Goal: Navigation & Orientation: Find specific page/section

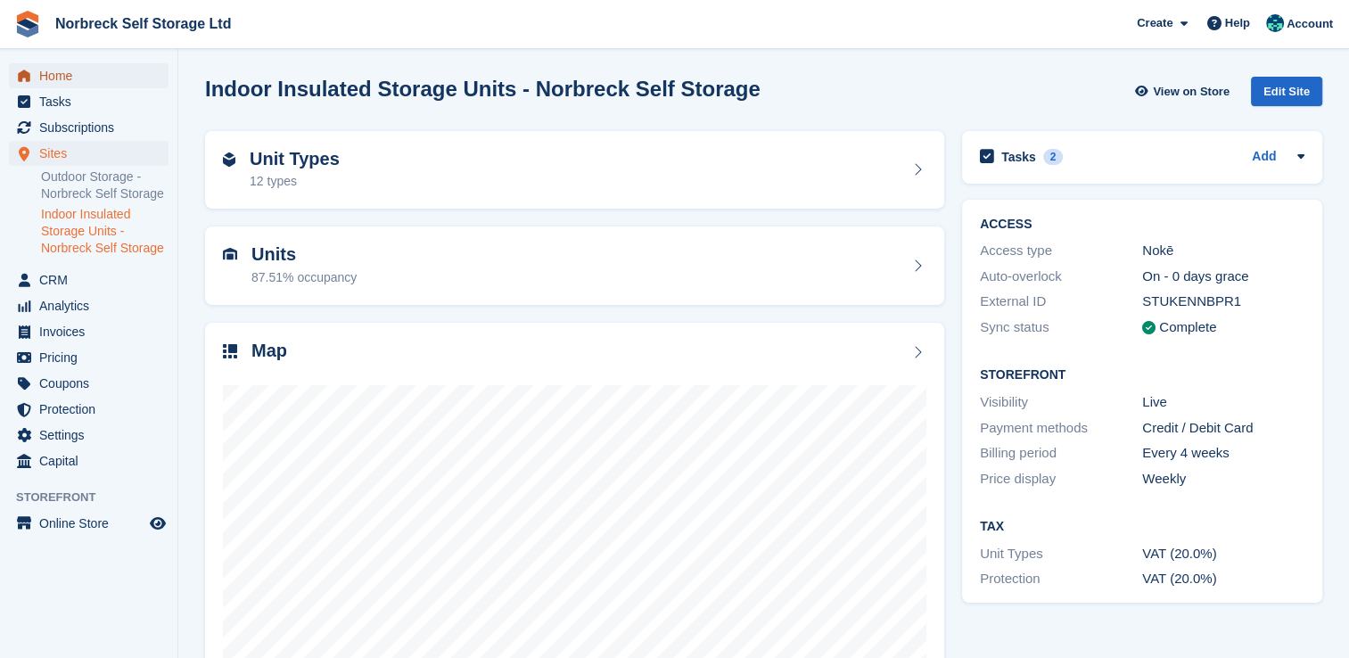
click at [64, 78] on span "Home" at bounding box center [92, 75] width 107 height 25
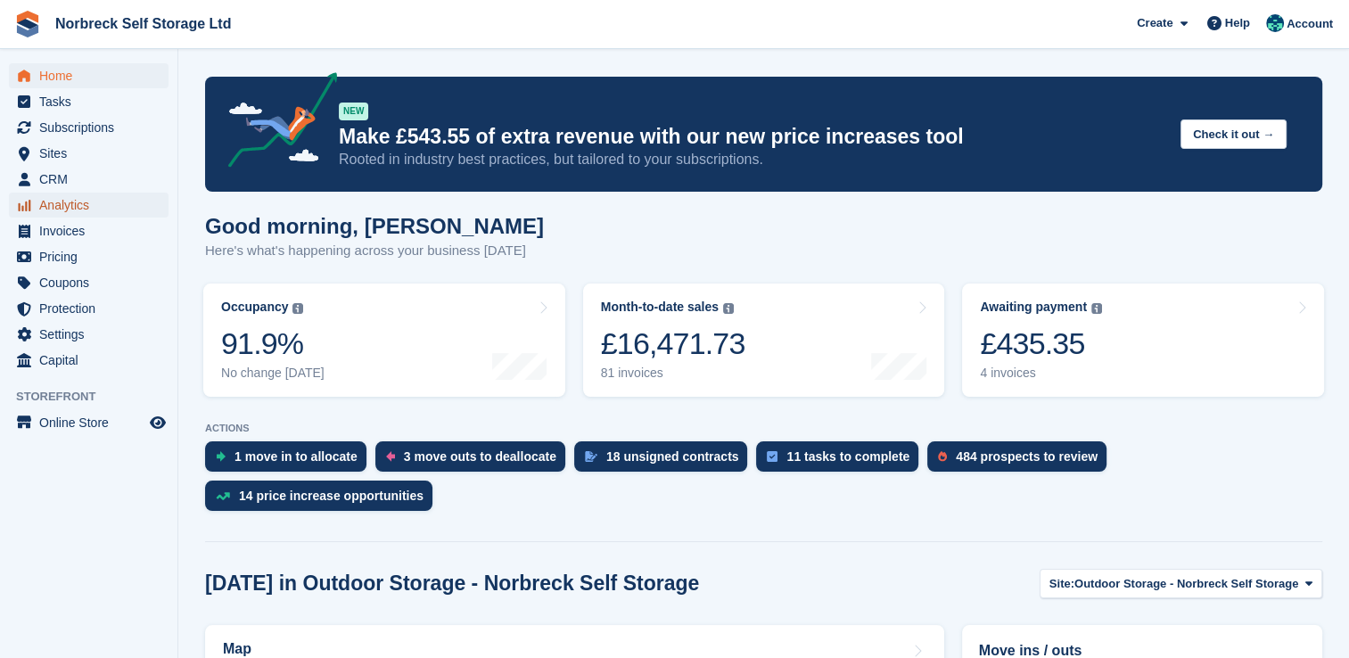
click at [71, 208] on span "Analytics" at bounding box center [92, 205] width 107 height 25
